Goal: Transaction & Acquisition: Purchase product/service

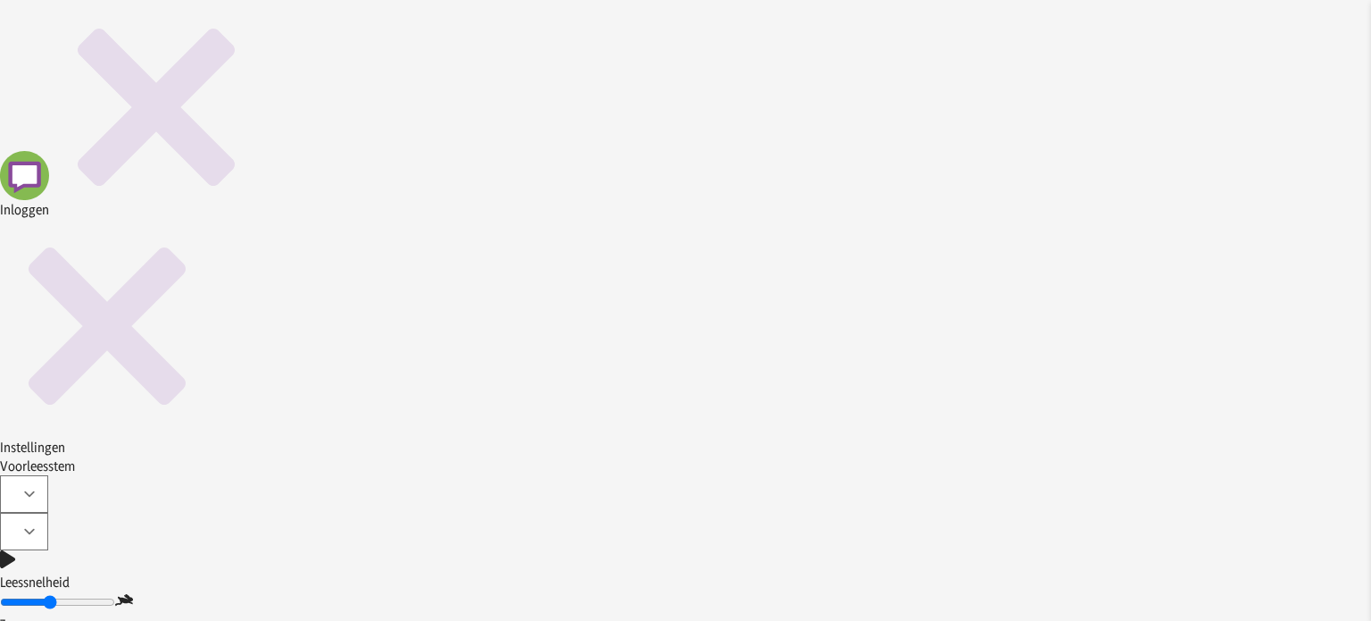
type input "....."
type input "[PERSON_NAME]"
type input "Anke"
type input "Frederickx"
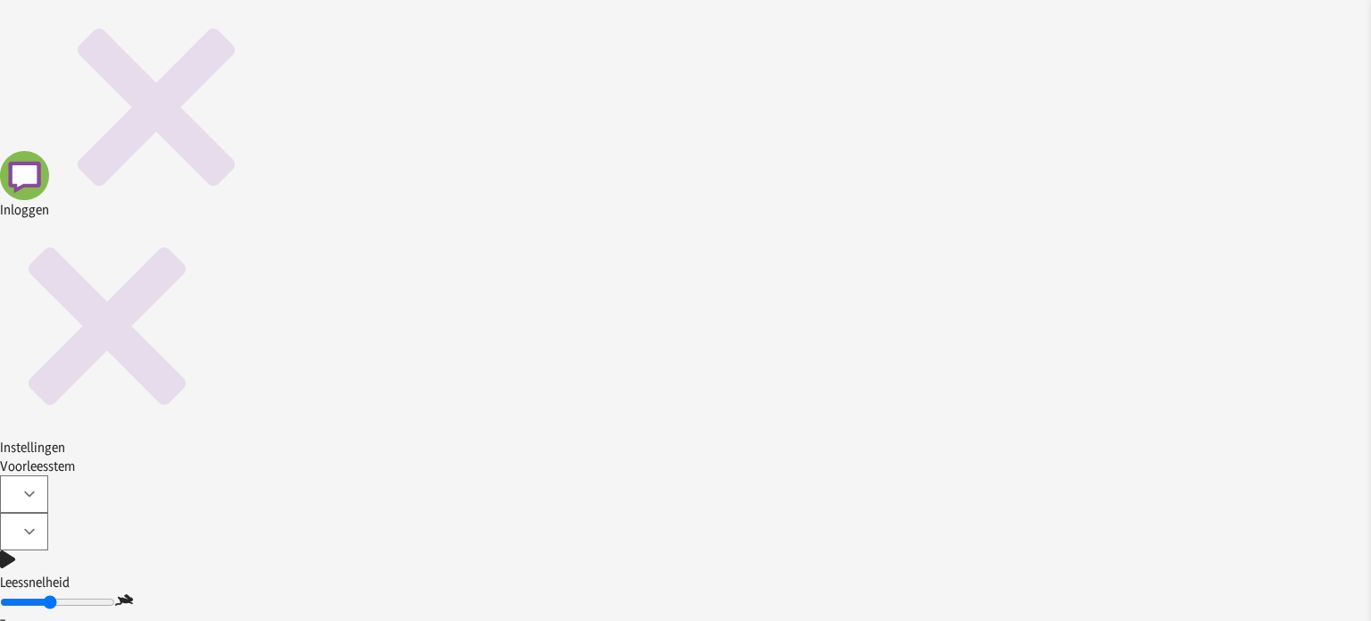
type input "[PERSON_NAME]"
type input "[FINANCIAL_ID][DEMOGRAPHIC_DATA]"
type input "[DATE]"
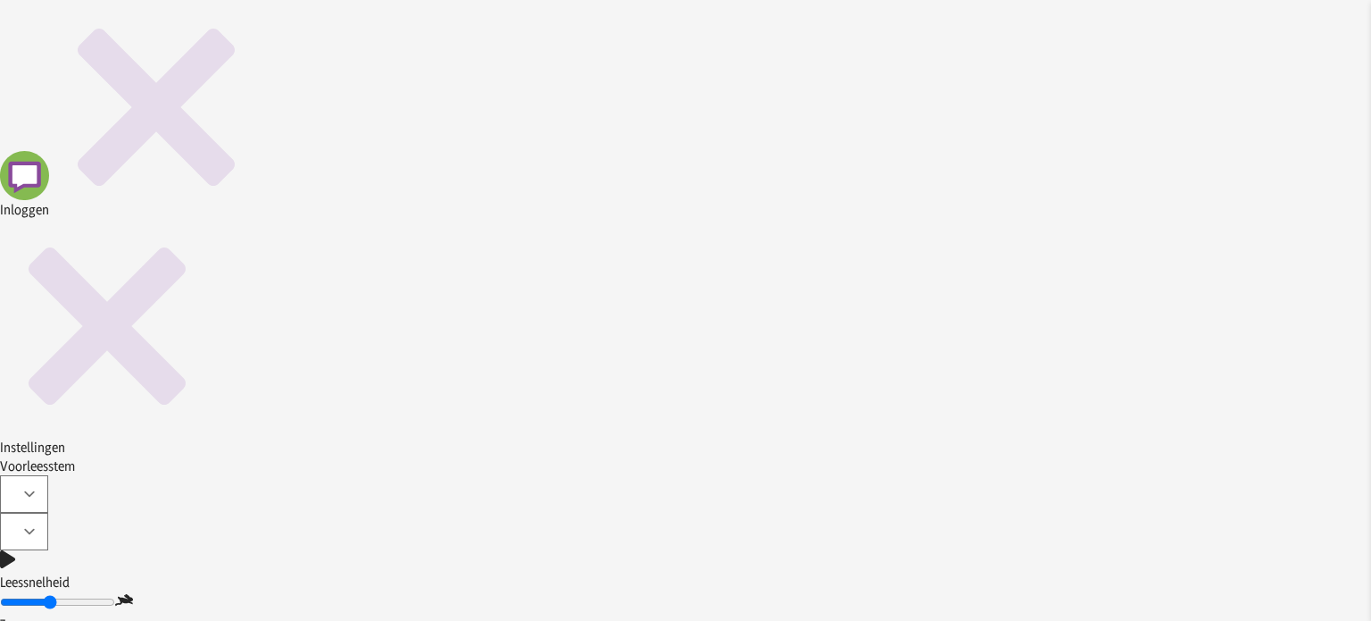
type input "."
type input "Geheim"
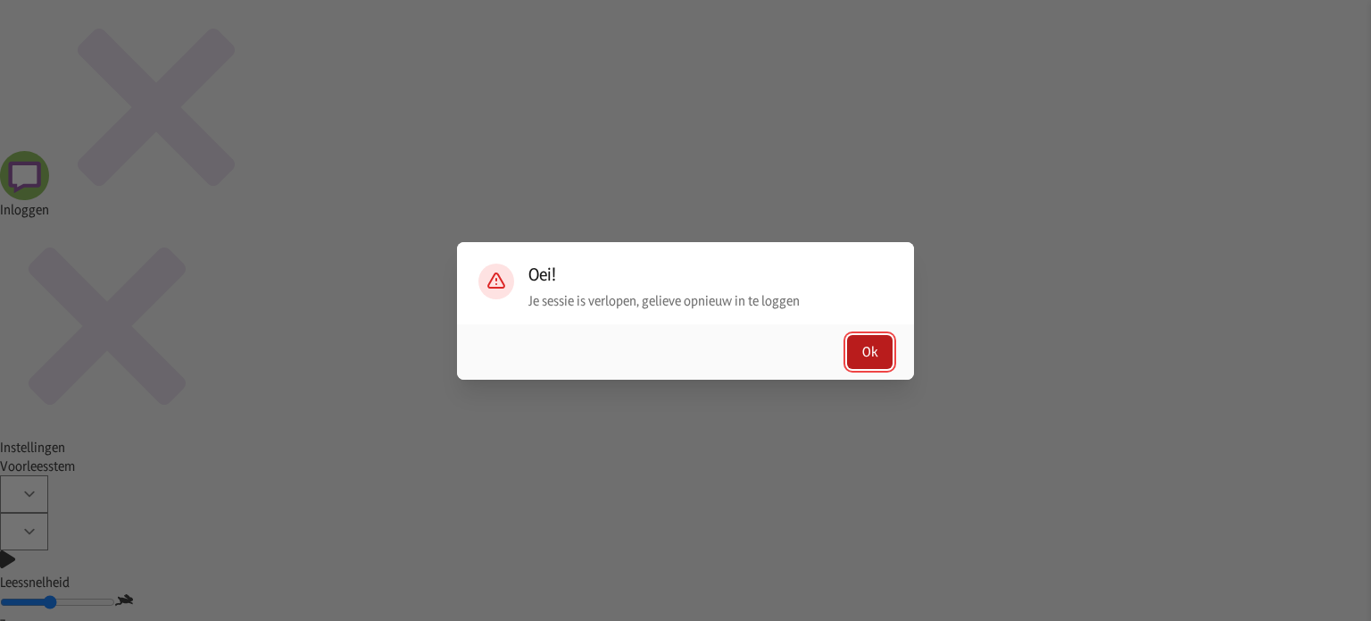
click at [684, 346] on button "Ok" at bounding box center [870, 352] width 46 height 34
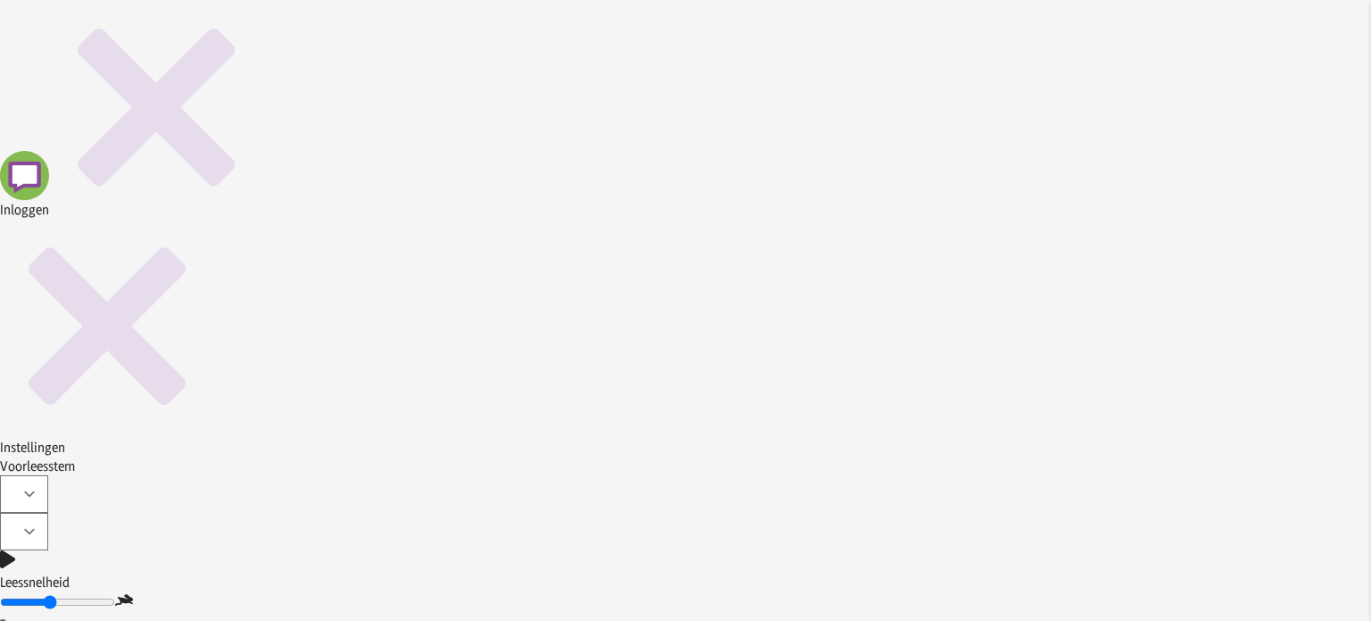
type input "."
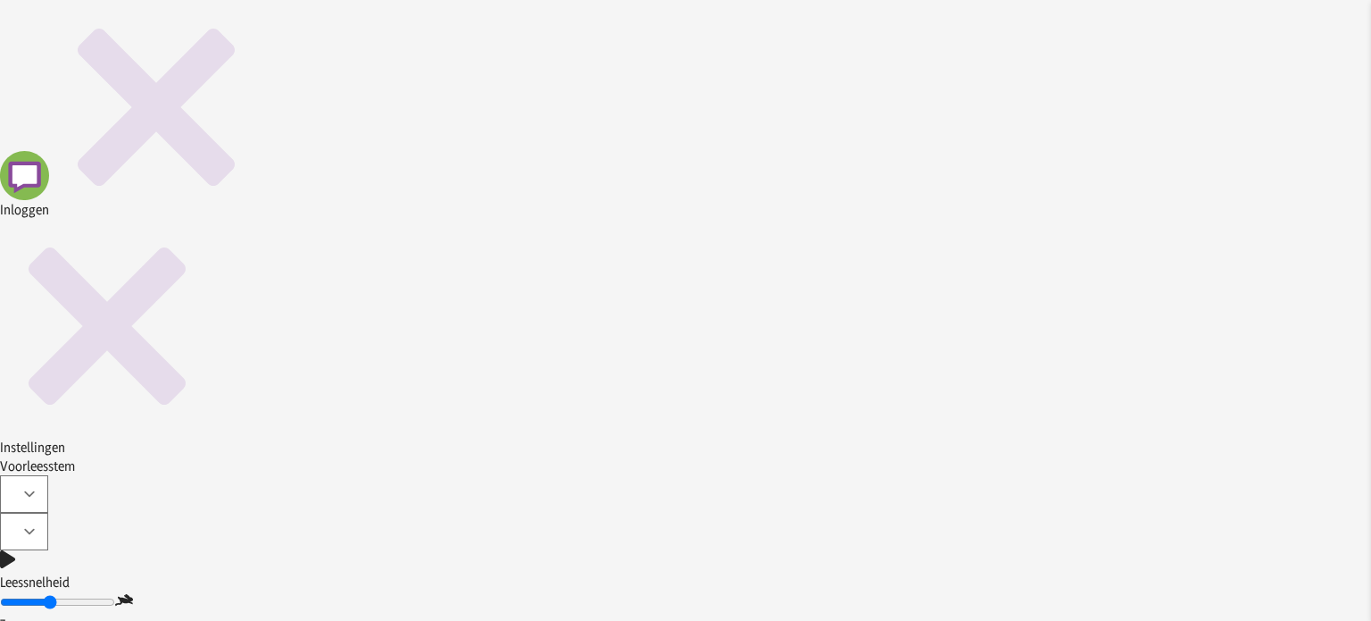
type input "Geheim"
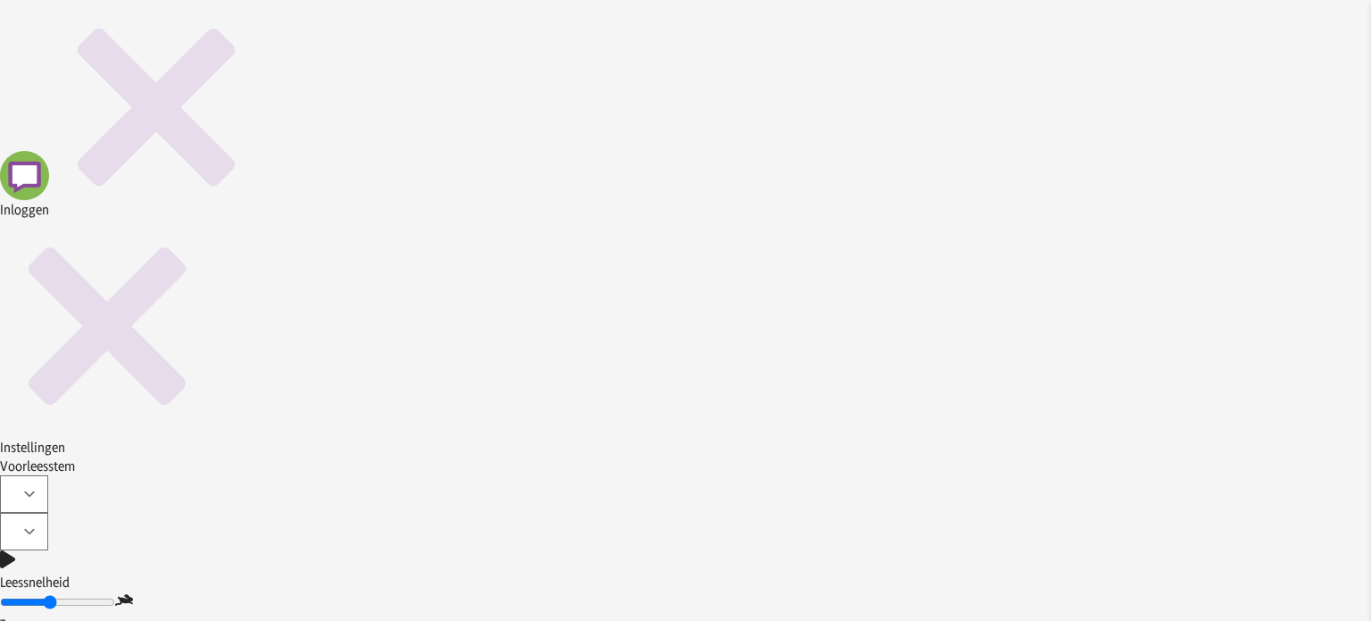
checkbox input "false"
type input "Geheim"
type input "[PERSON_NAME]"
type input "Anke"
type input "Frederickx"
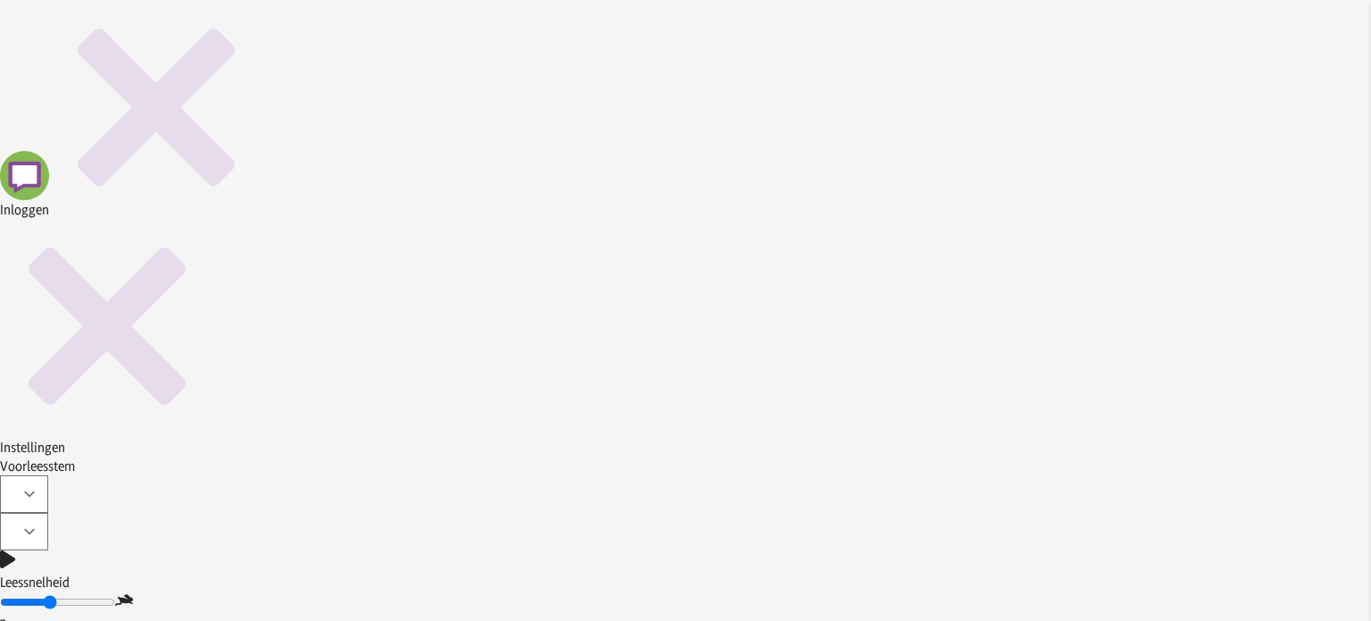
type input "[PERSON_NAME]"
type input "[FINANCIAL_ID][DEMOGRAPHIC_DATA]"
type input "[DATE]"
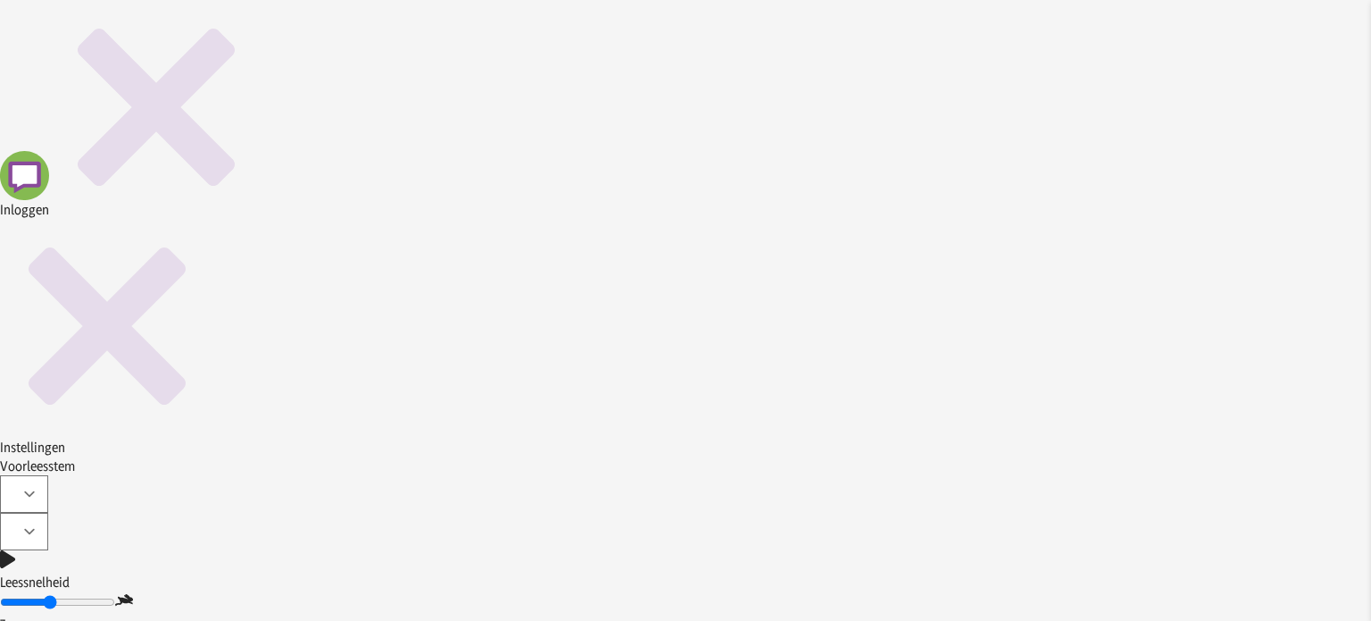
checkbox input "false"
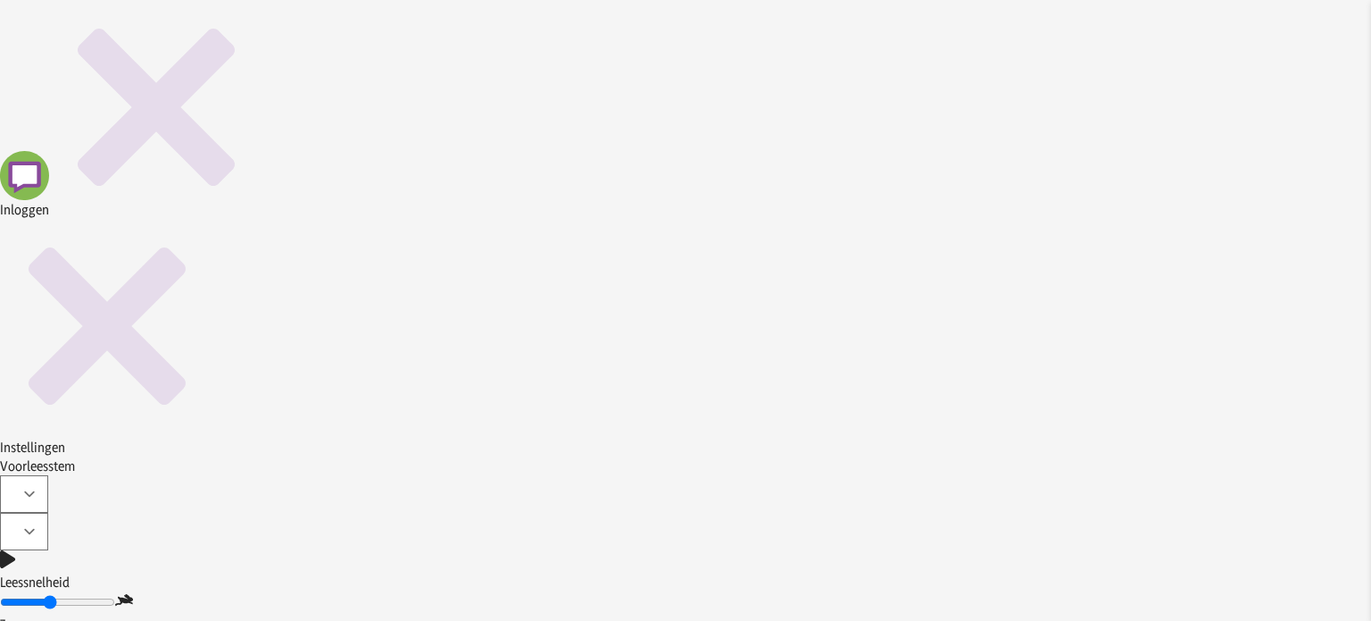
type input "Geheim"
type input "Anke"
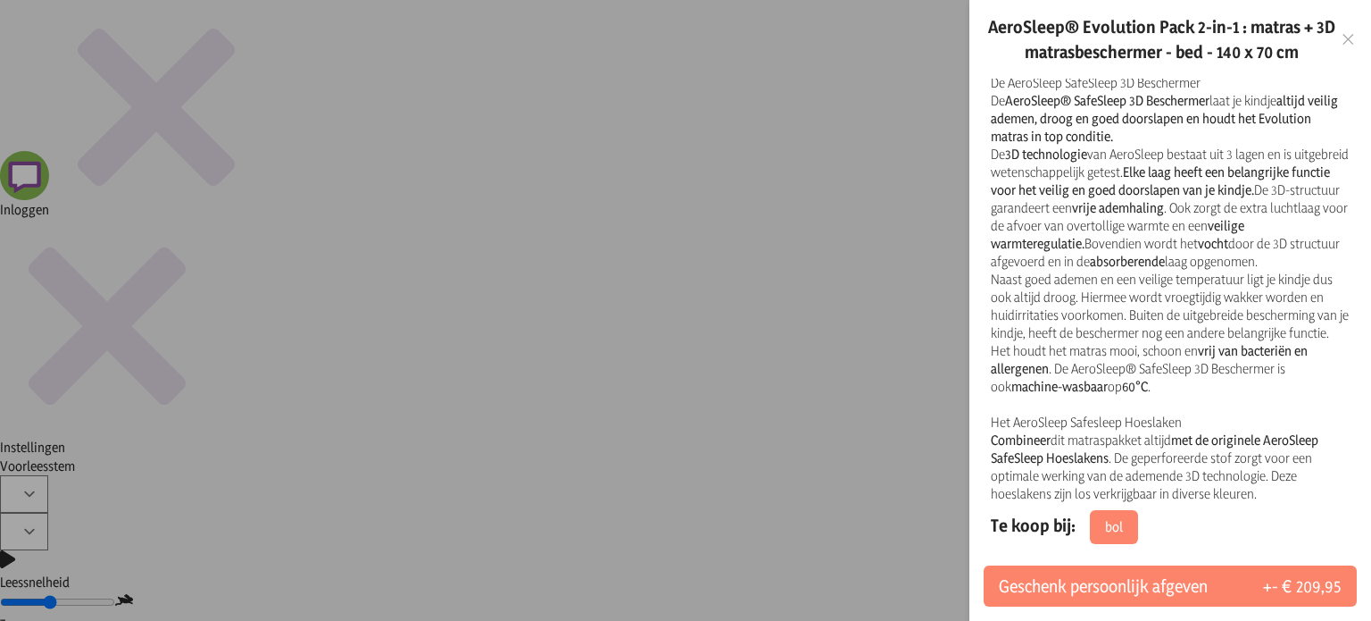
scroll to position [1052, 0]
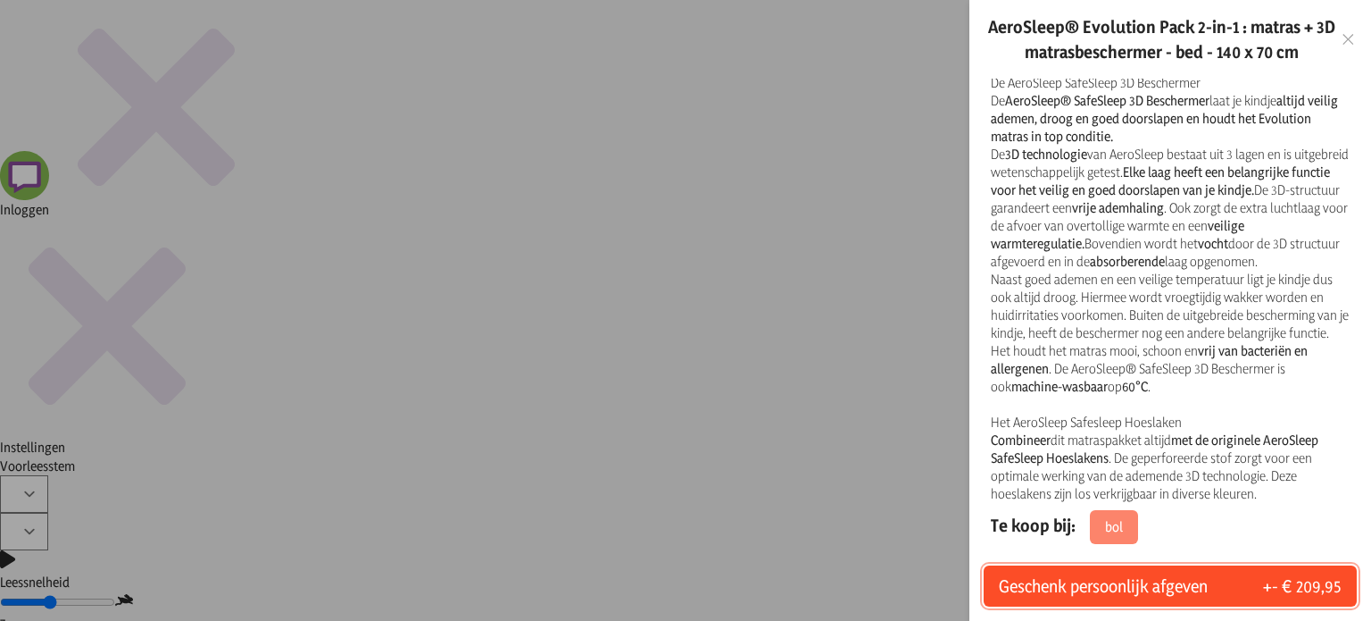
click at [684, 587] on span "Geschenk persoonlijk afgeven" at bounding box center [1103, 585] width 209 height 25
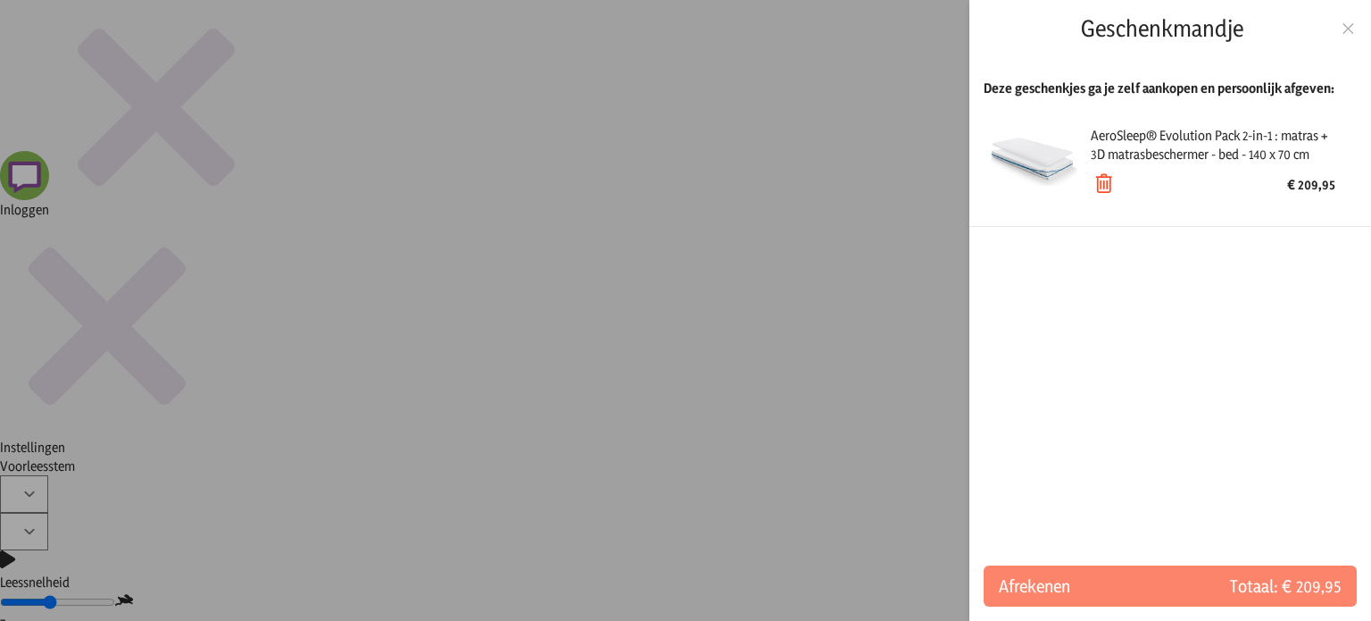
click at [684, 188] on icon at bounding box center [1103, 183] width 25 height 25
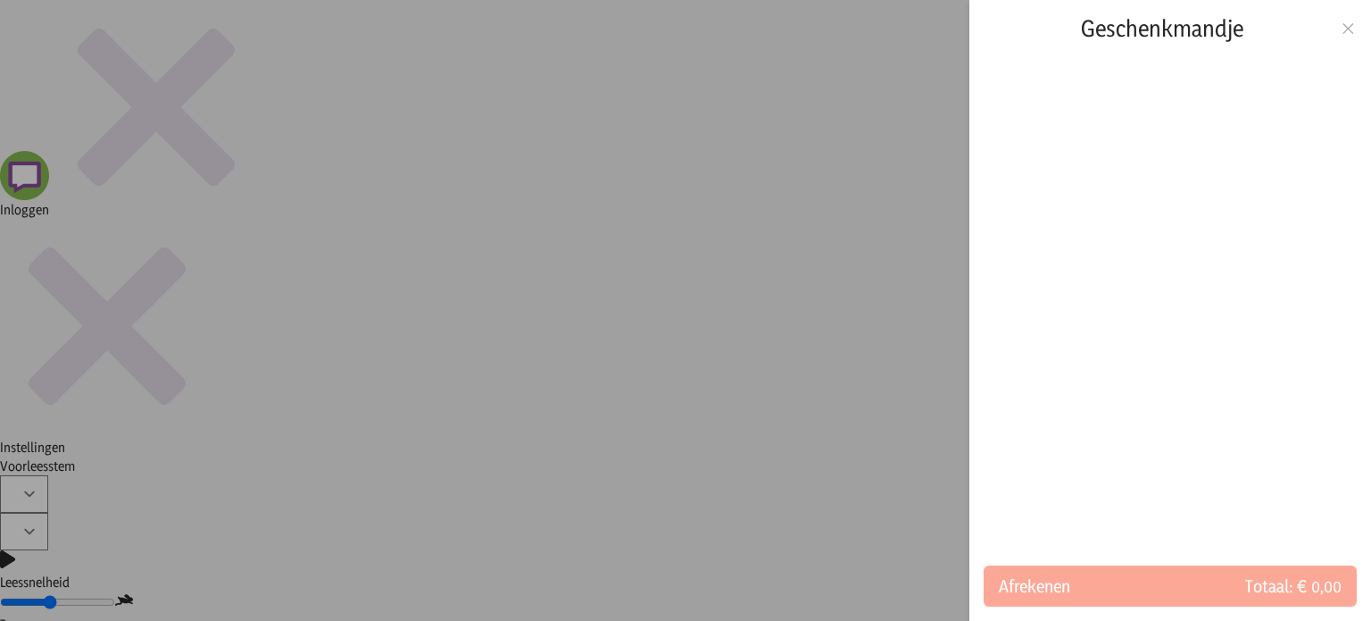
click at [684, 31] on icon at bounding box center [1348, 28] width 17 height 12
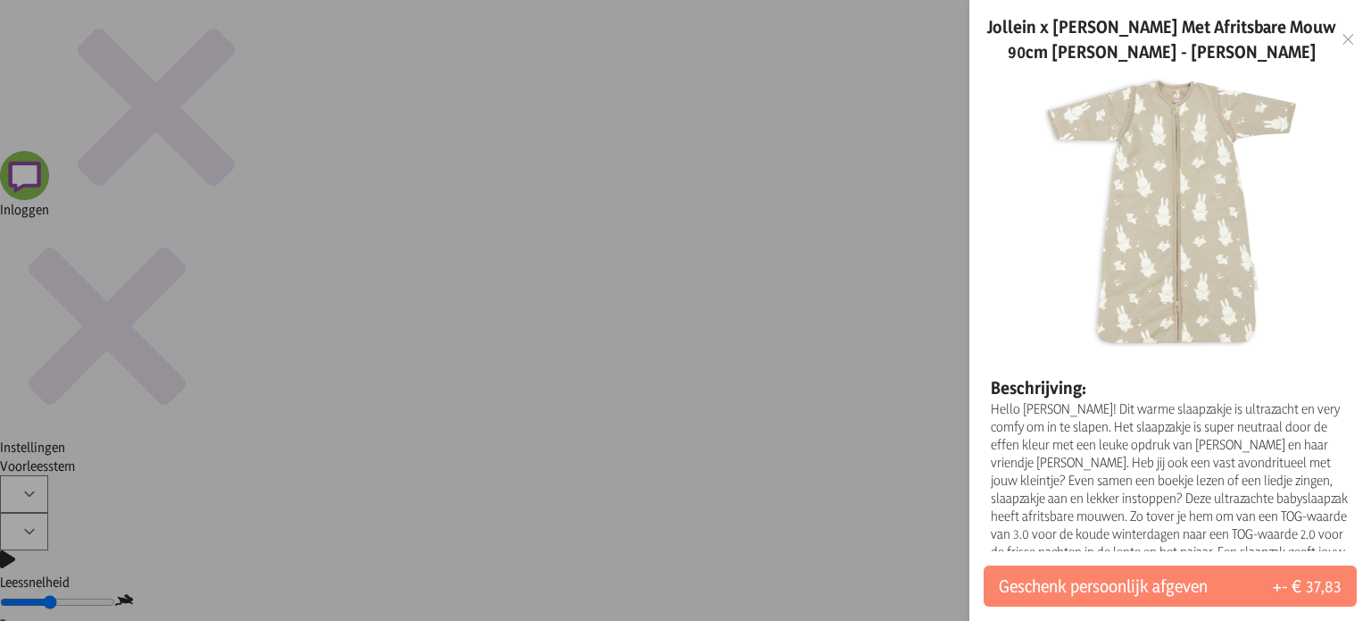
scroll to position [164, 0]
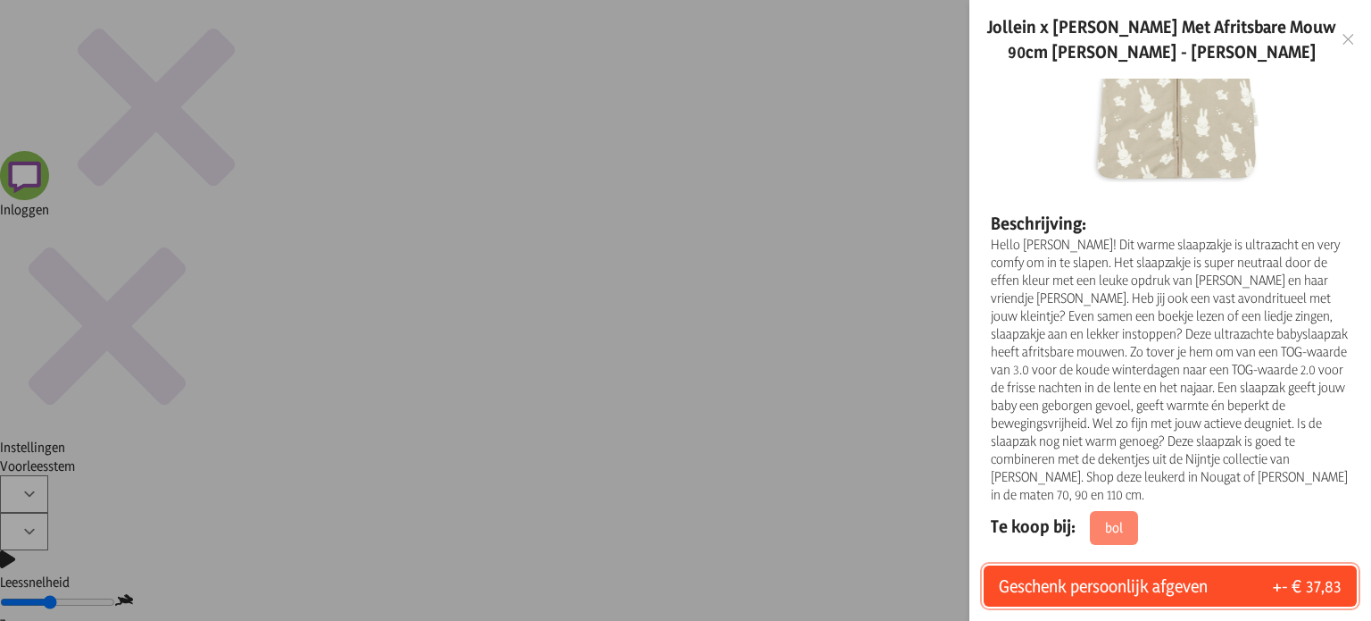
click at [684, 574] on button "Geschenk persoonlijk afgeven +- € 37,83" at bounding box center [1170, 585] width 373 height 41
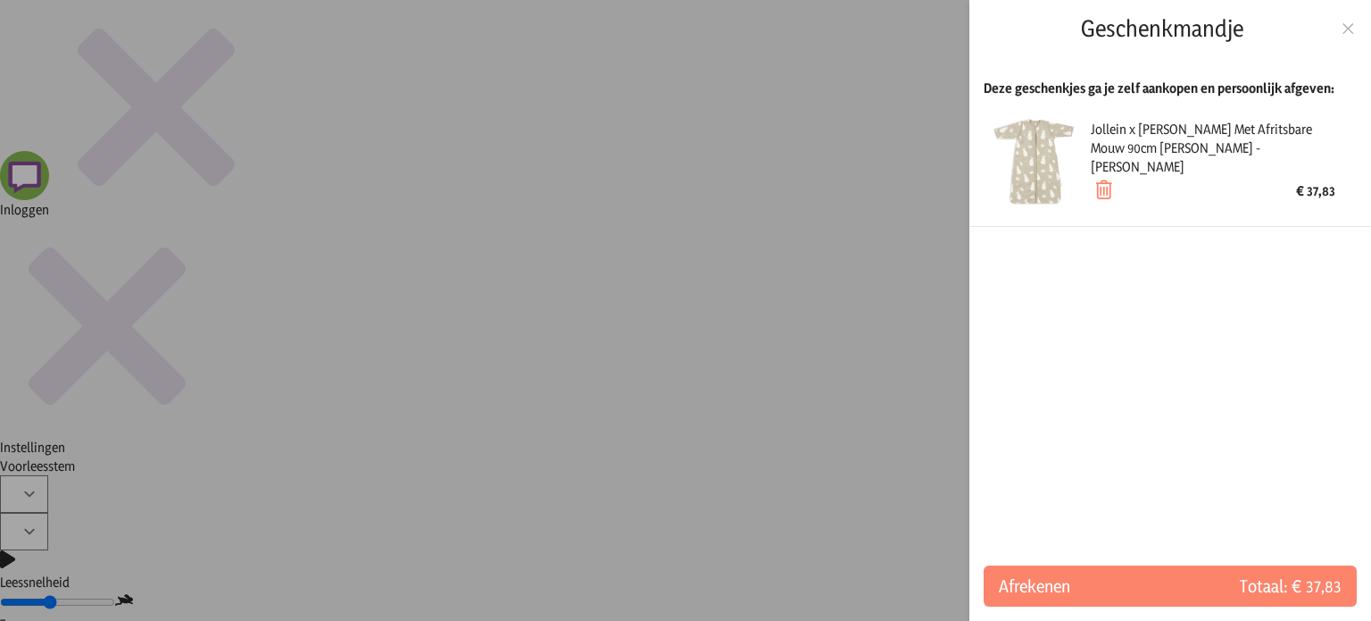
click at [684, 30] on icon at bounding box center [1348, 28] width 17 height 12
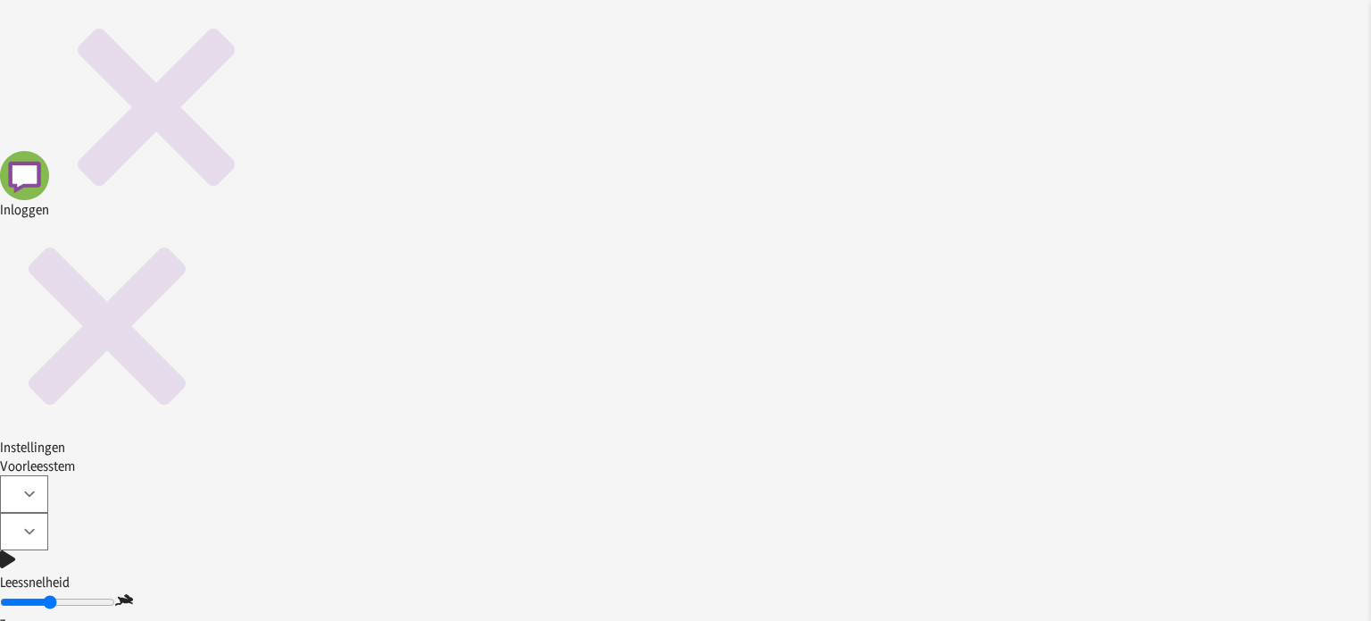
scroll to position [0, 0]
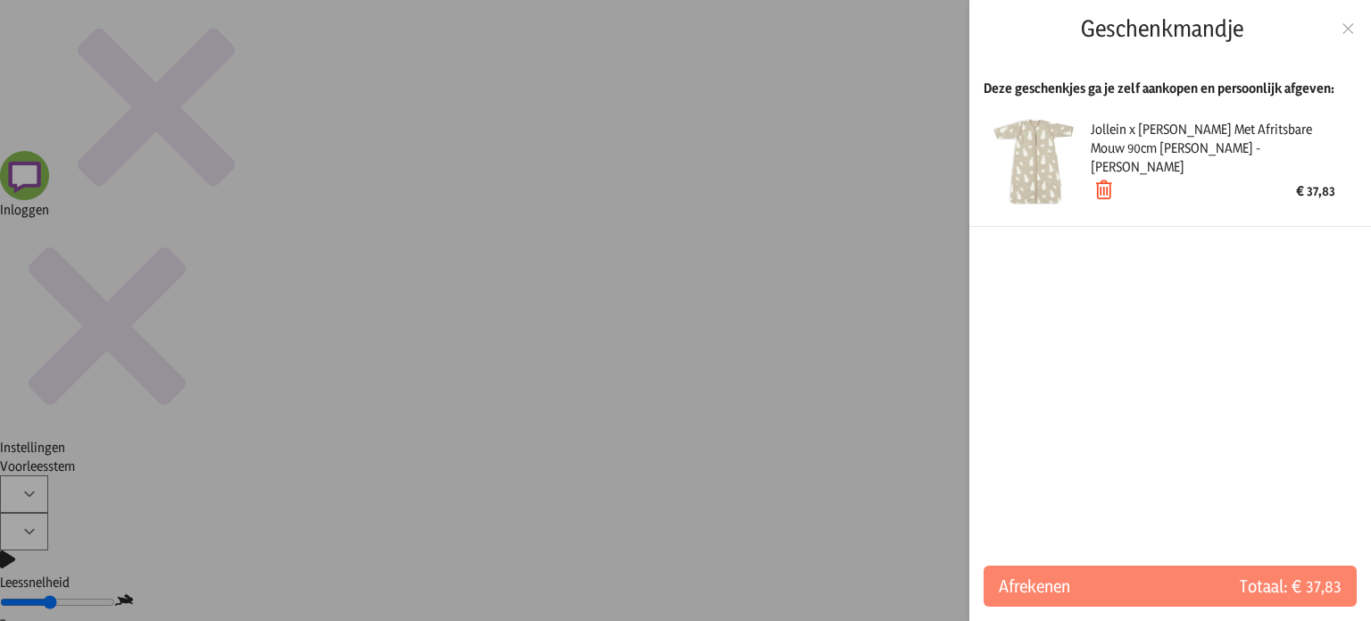
click at [684, 187] on icon at bounding box center [1103, 190] width 25 height 25
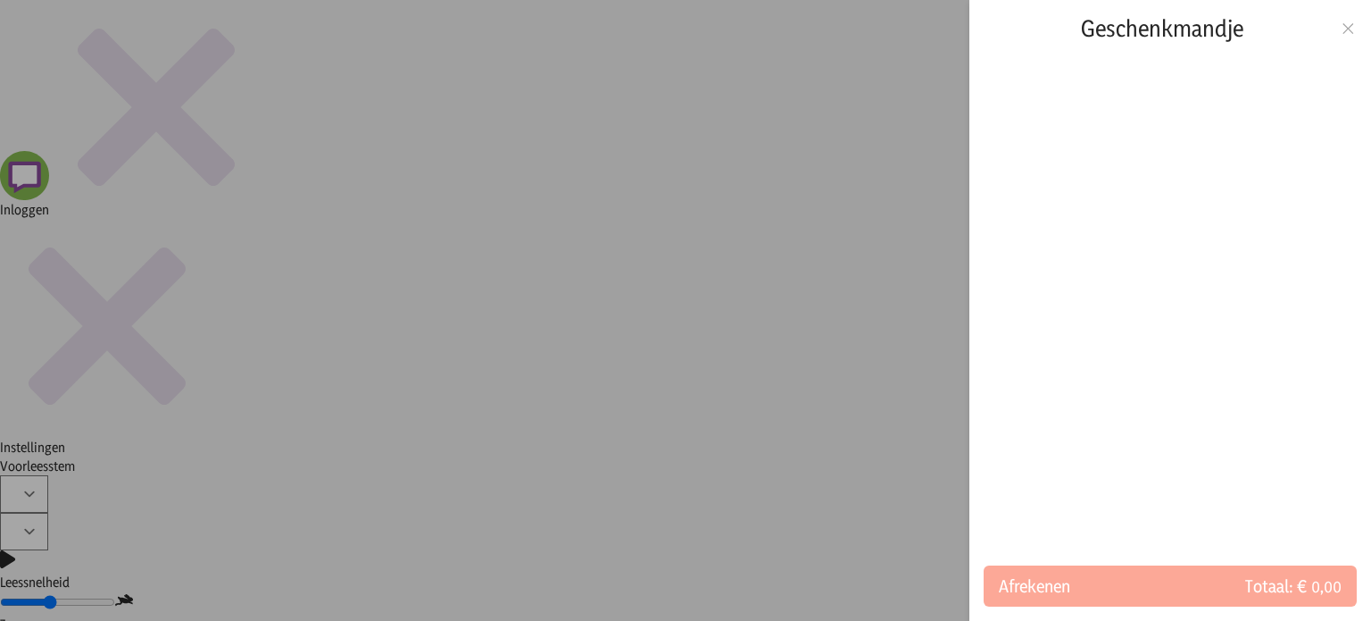
click at [684, 287] on div at bounding box center [685, 310] width 1371 height 621
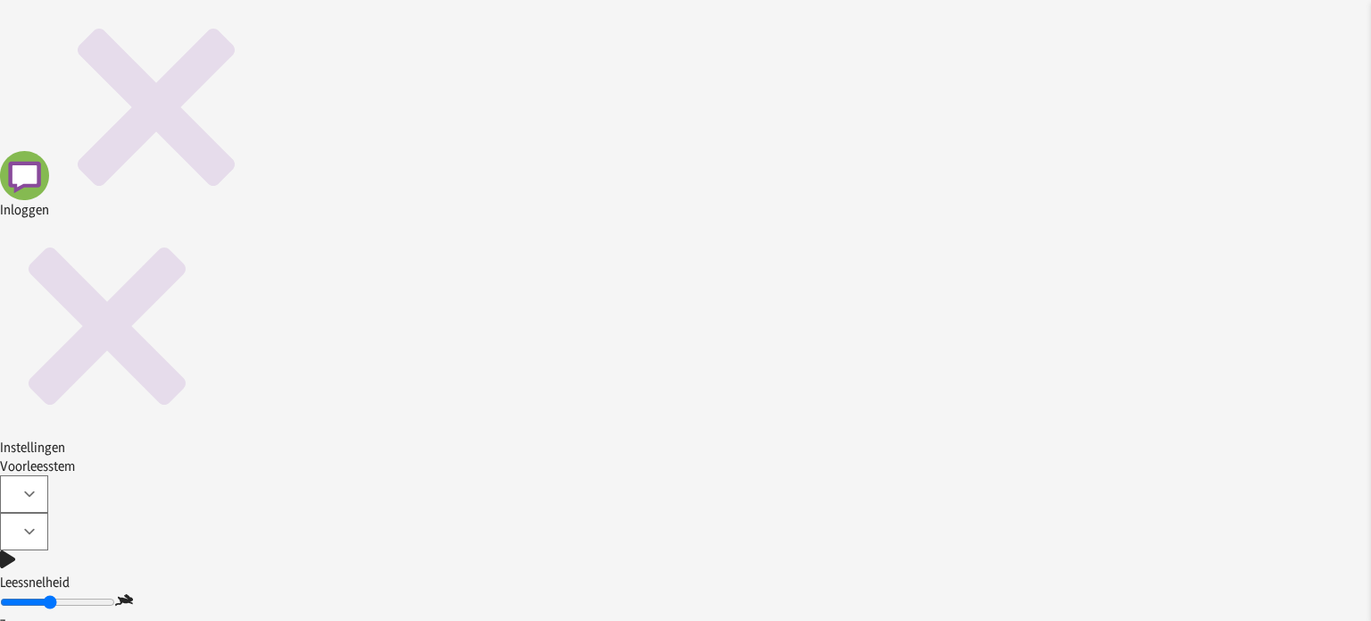
scroll to position [539, 0]
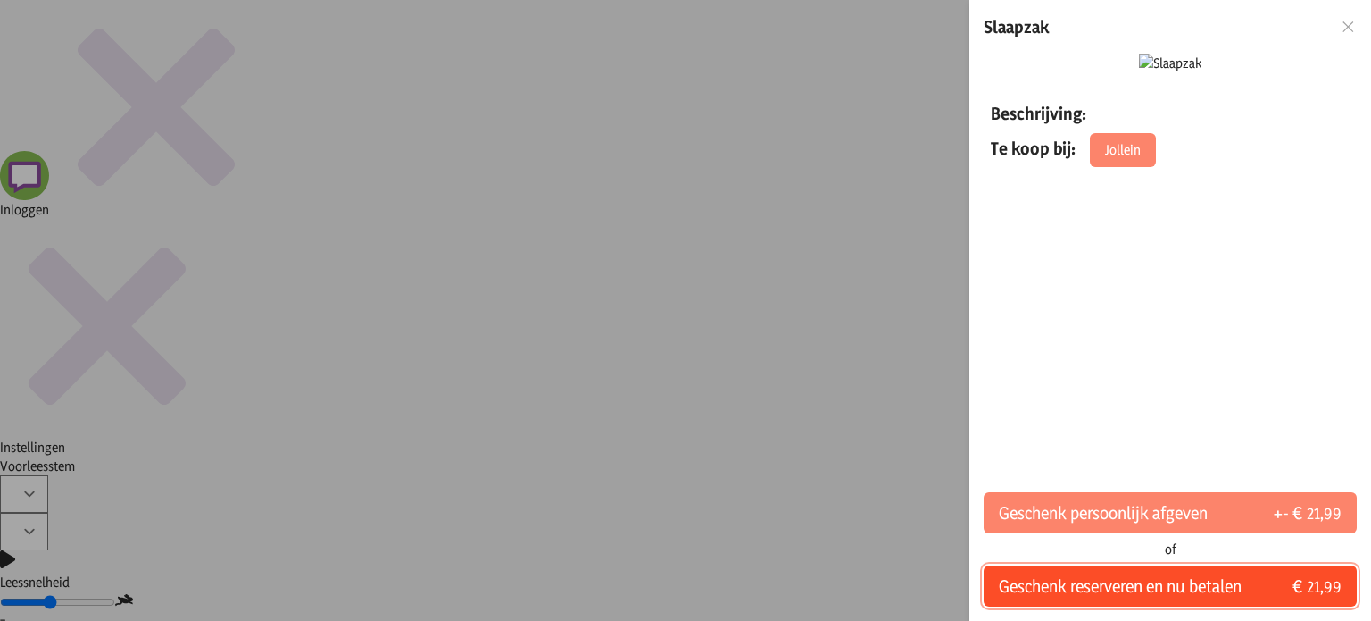
click at [684, 593] on span "Geschenk reserveren en nu betalen" at bounding box center [1120, 585] width 243 height 25
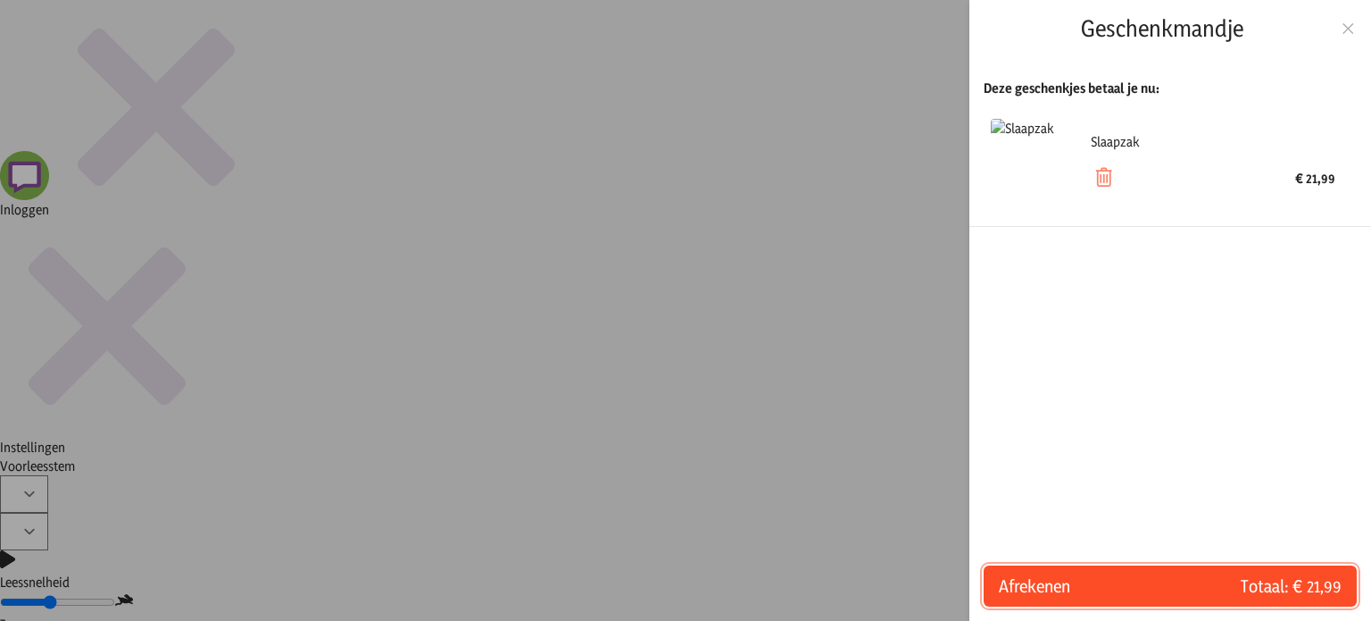
click at [684, 587] on span "Afrekenen" at bounding box center [1084, 585] width 171 height 25
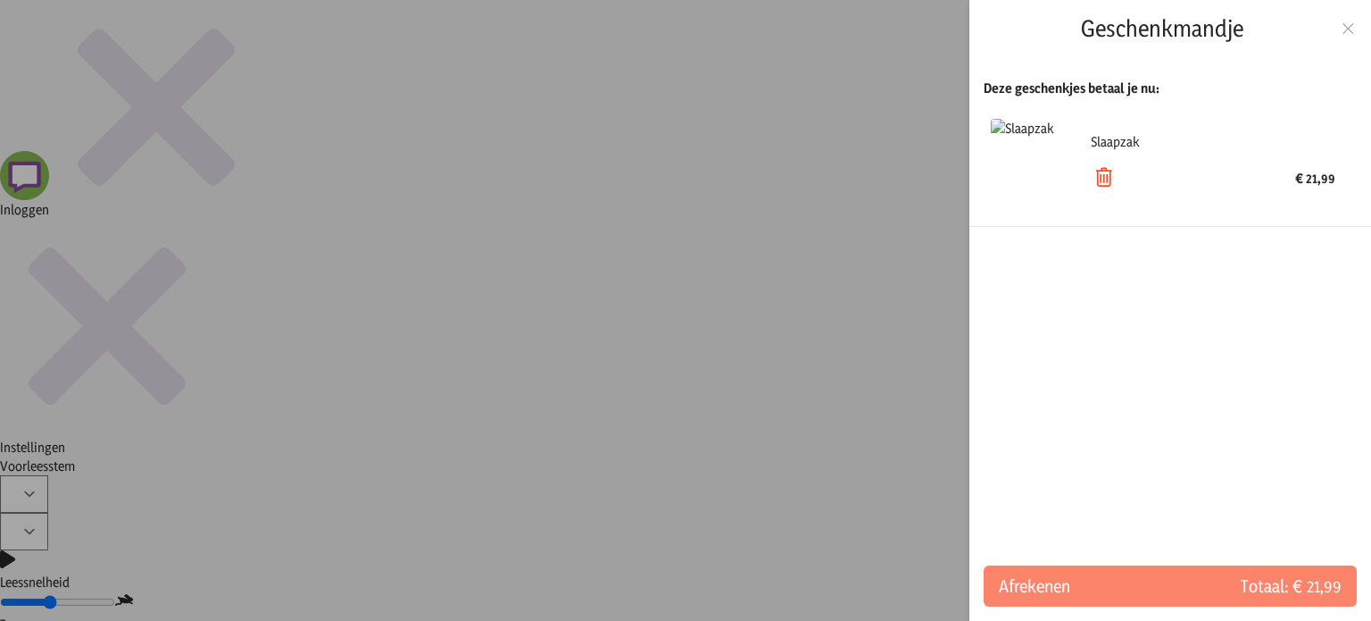
click at [684, 185] on icon at bounding box center [1103, 177] width 25 height 25
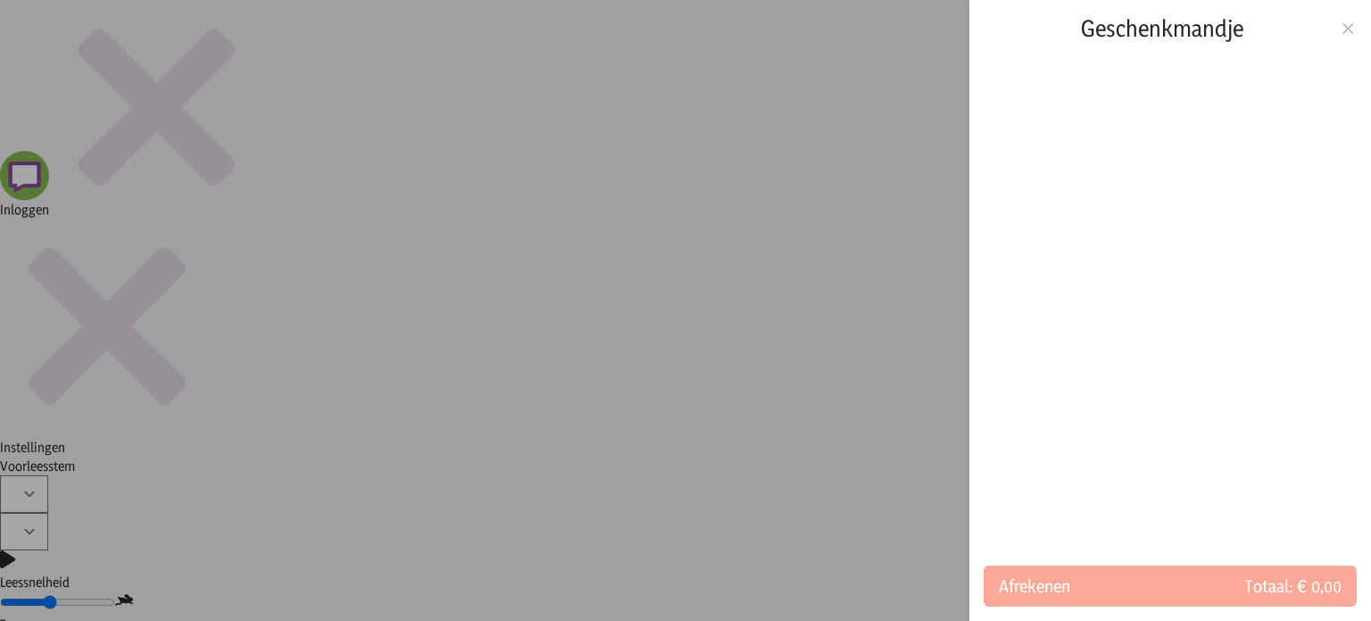
click at [684, 35] on icon at bounding box center [1348, 28] width 17 height 12
